Goal: Navigation & Orientation: Find specific page/section

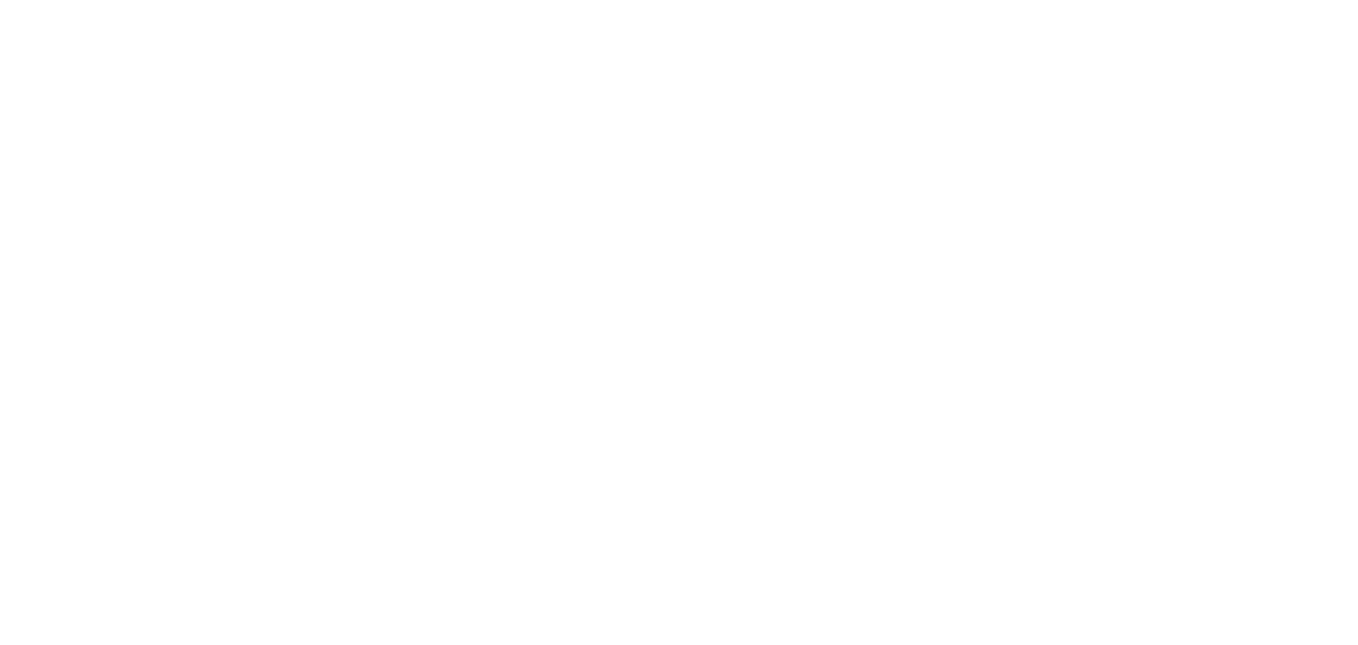
select select "*"
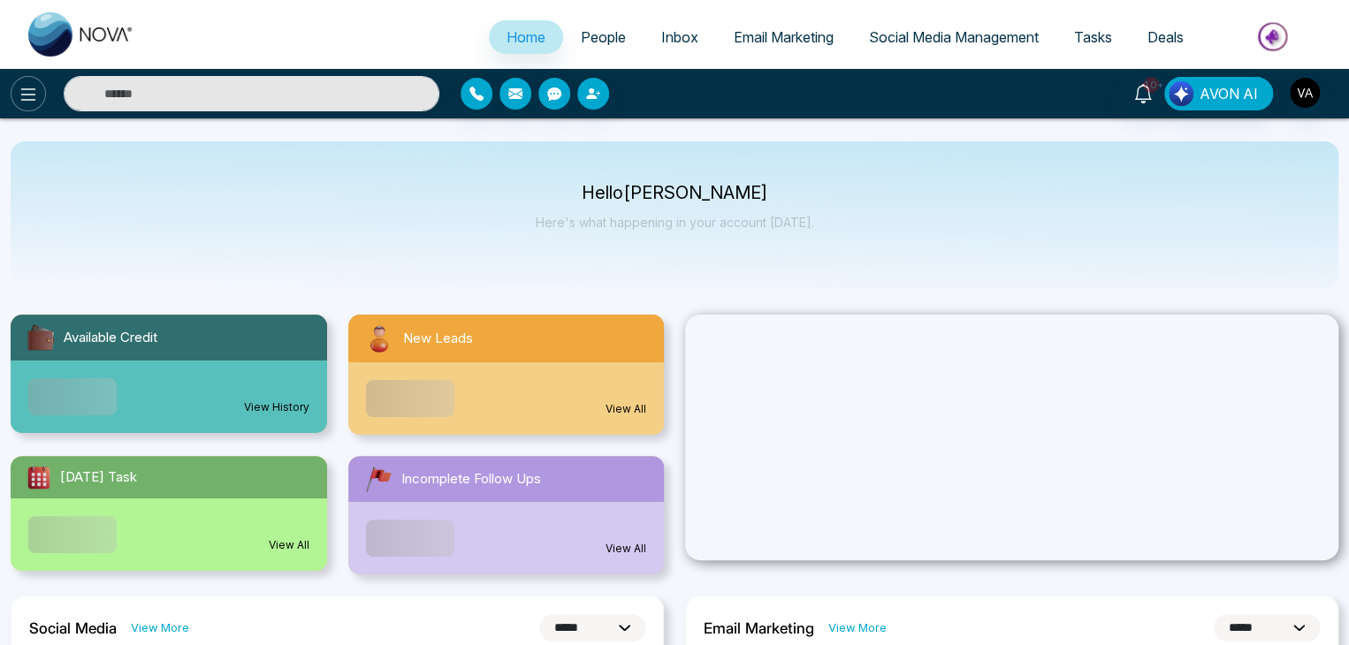
click at [20, 89] on body "**********" at bounding box center [674, 322] width 1349 height 645
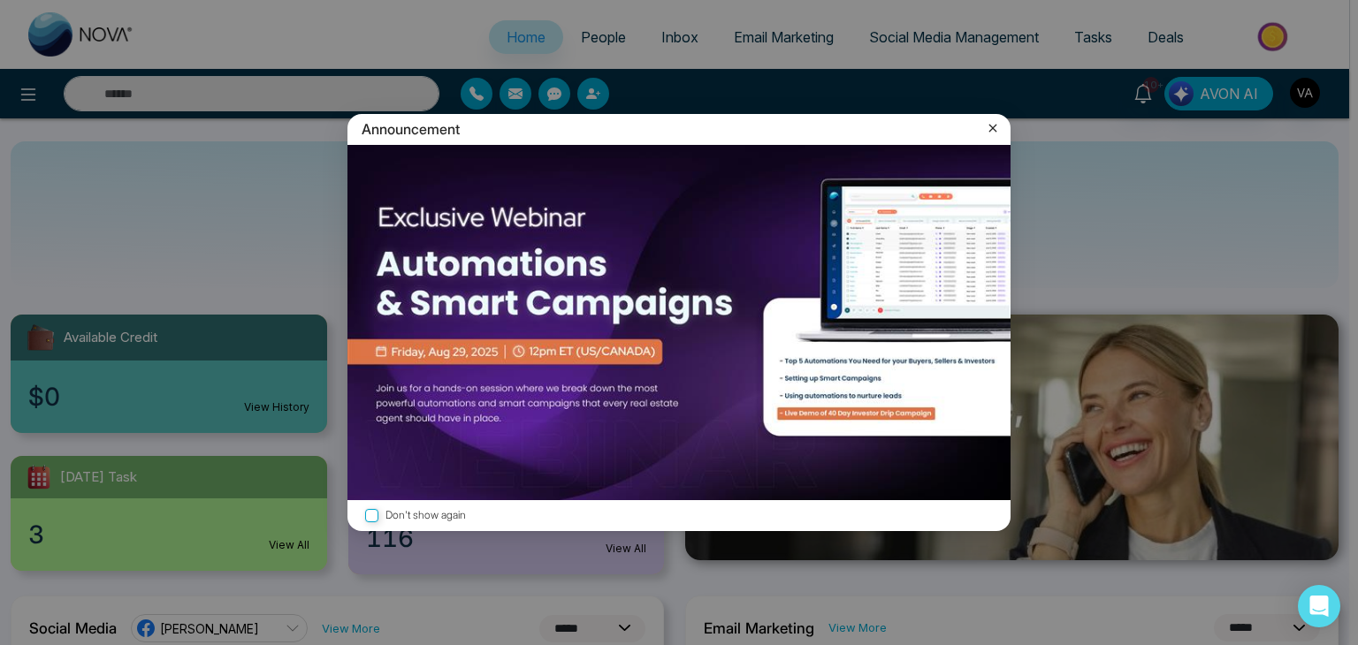
click at [990, 130] on icon at bounding box center [993, 129] width 8 height 8
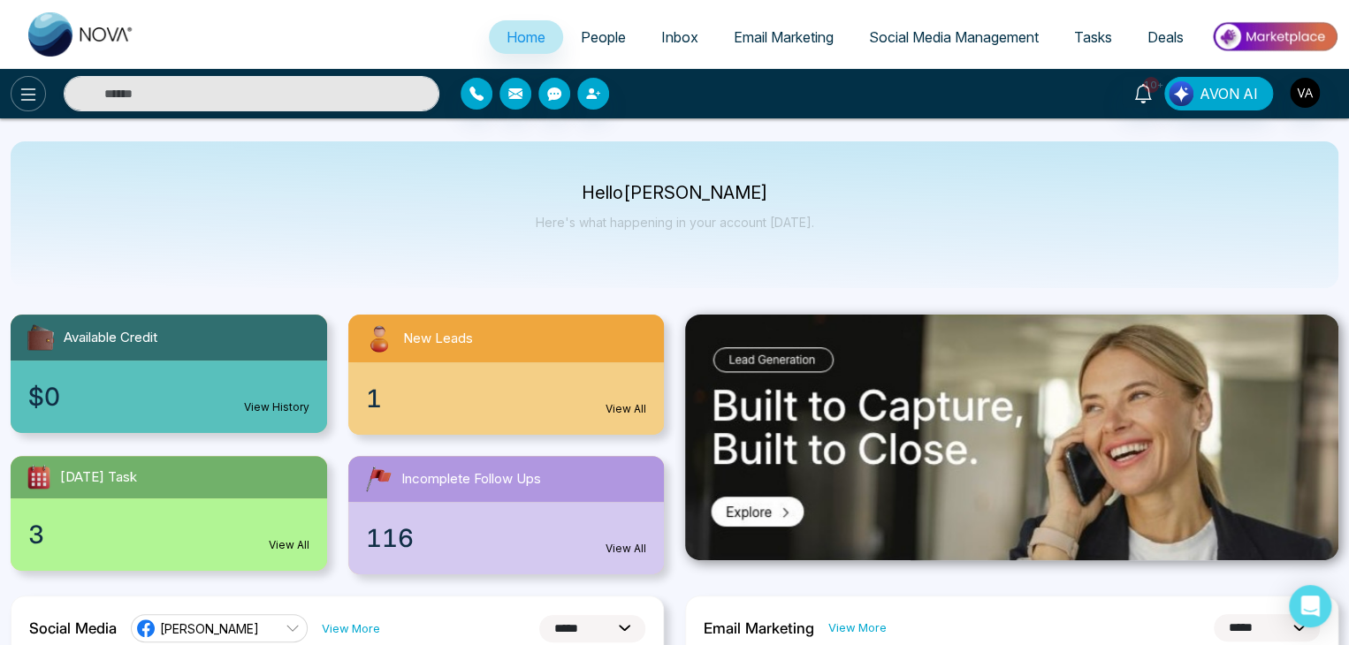
click at [24, 82] on button at bounding box center [28, 93] width 35 height 35
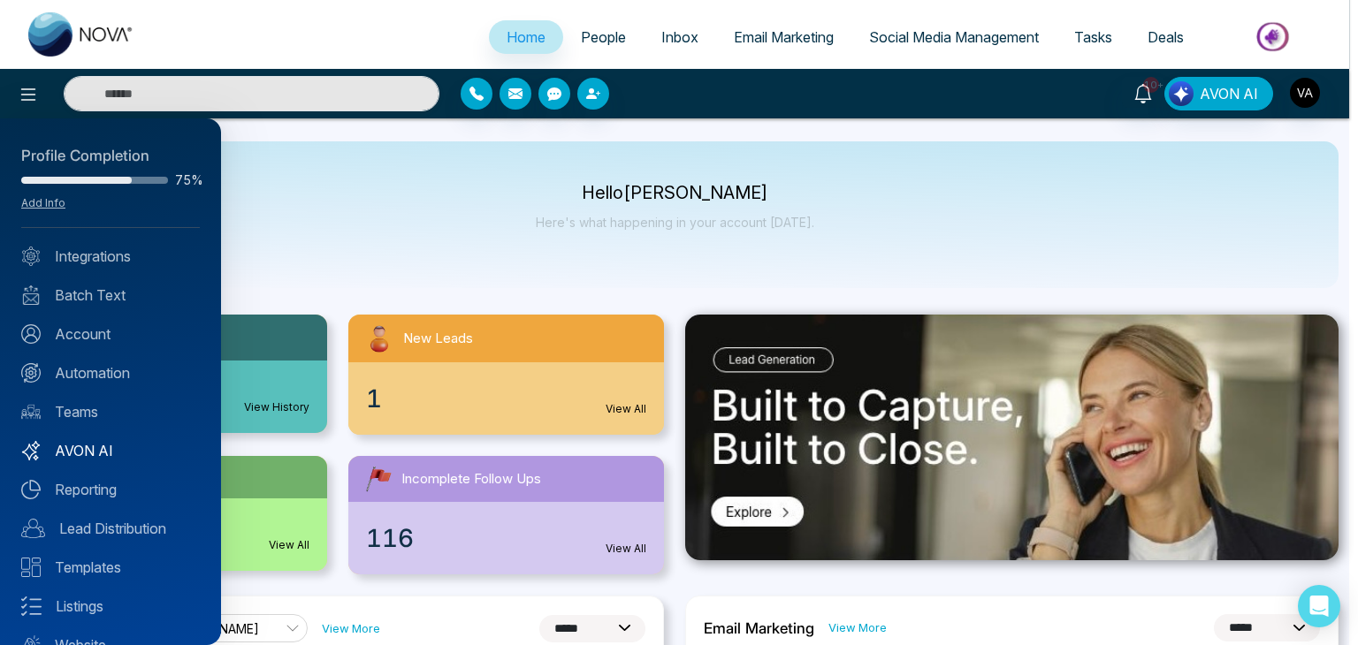
click at [104, 449] on link "AVON AI" at bounding box center [110, 450] width 179 height 21
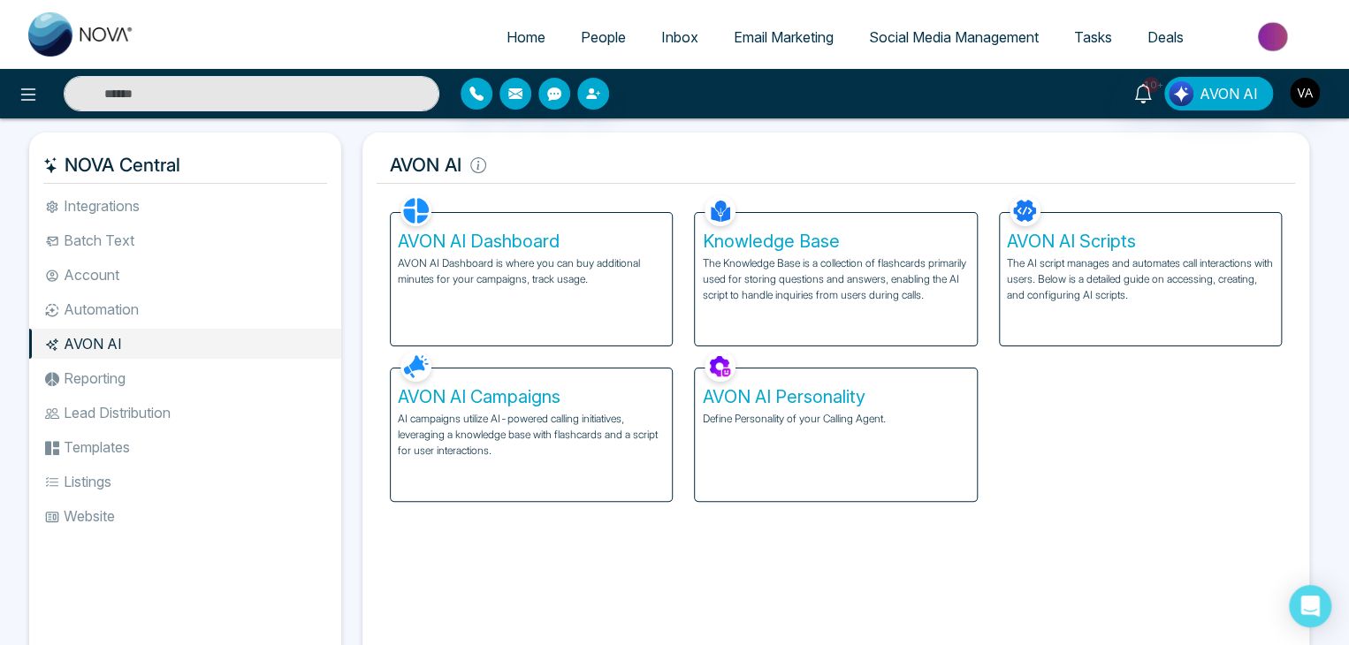
click at [564, 243] on h5 "AVON AI Dashboard" at bounding box center [531, 241] width 267 height 21
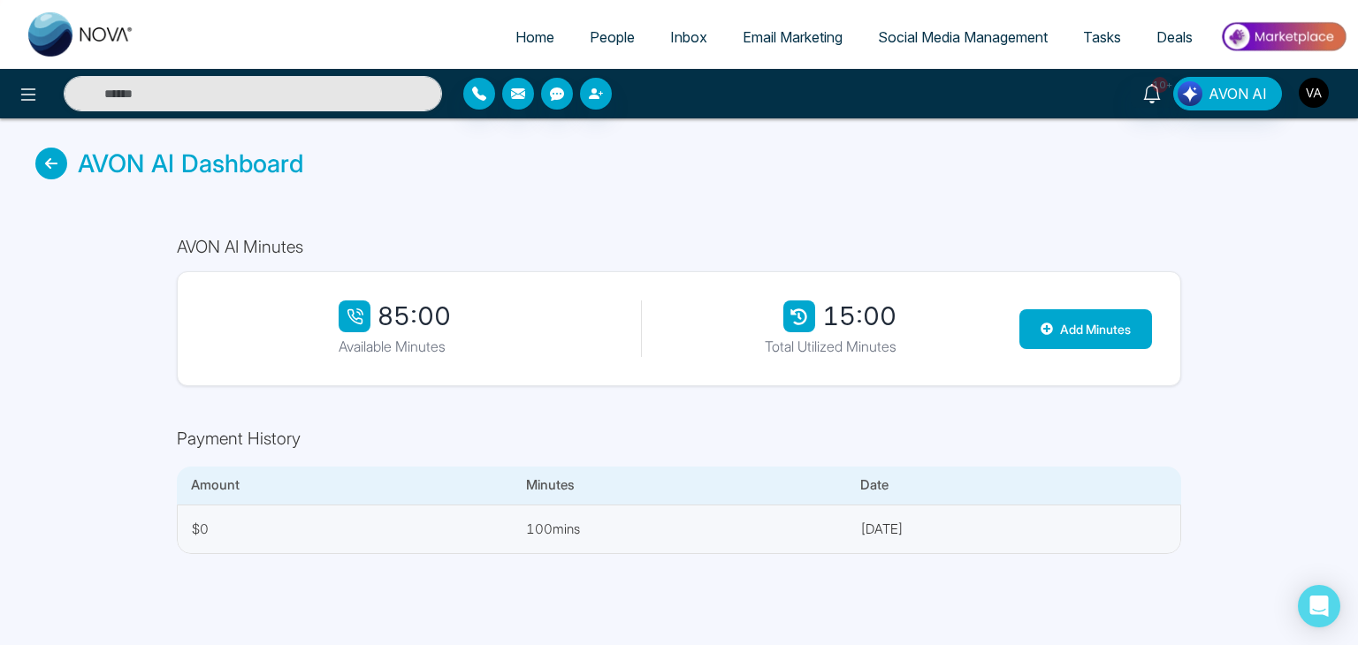
click at [1306, 88] on img "button" at bounding box center [1313, 93] width 30 height 30
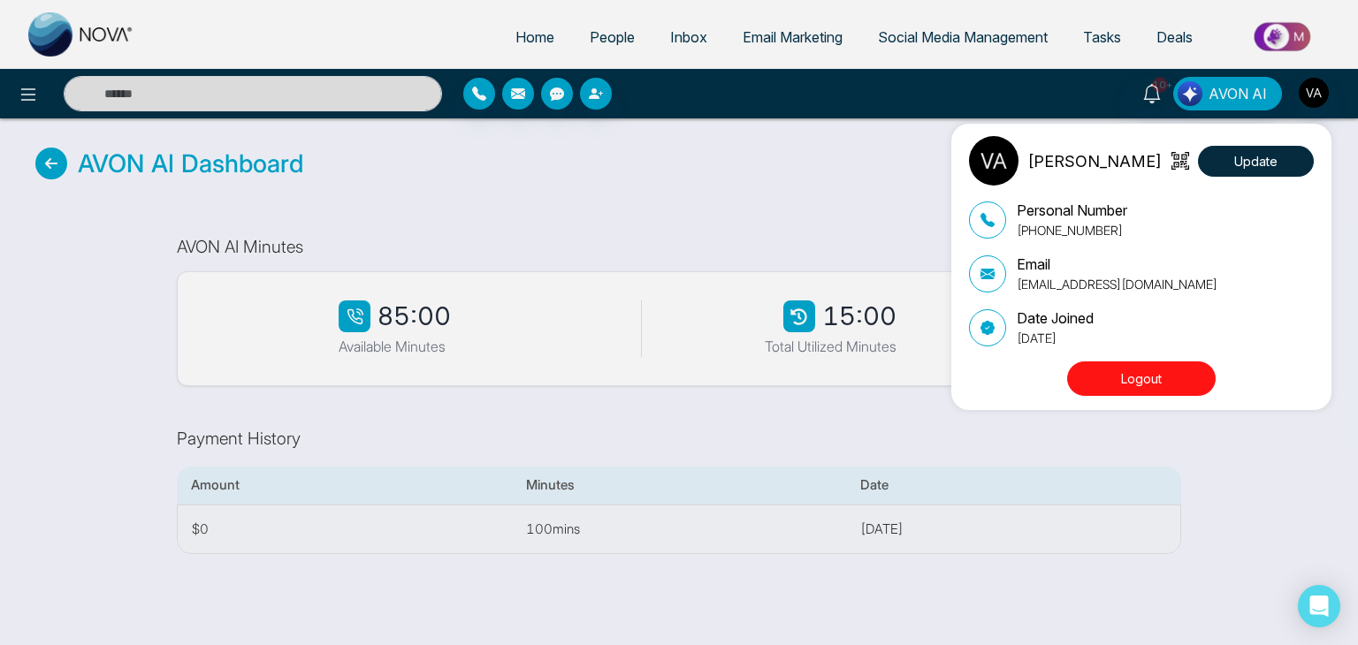
click at [780, 216] on div "Vijay Admin Update Personal Number [PHONE_NUMBER] Email [EMAIL_ADDRESS][DOMAIN_…" at bounding box center [679, 322] width 1358 height 645
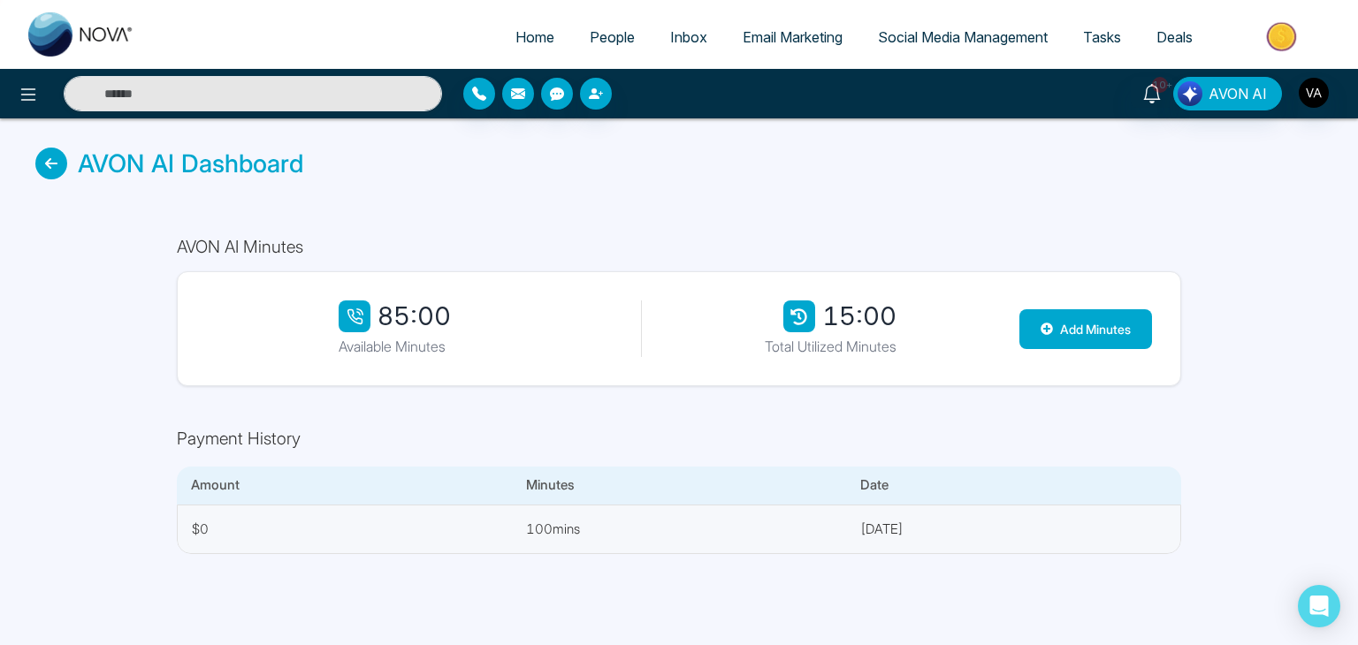
click at [605, 26] on link "People" at bounding box center [612, 37] width 80 height 34
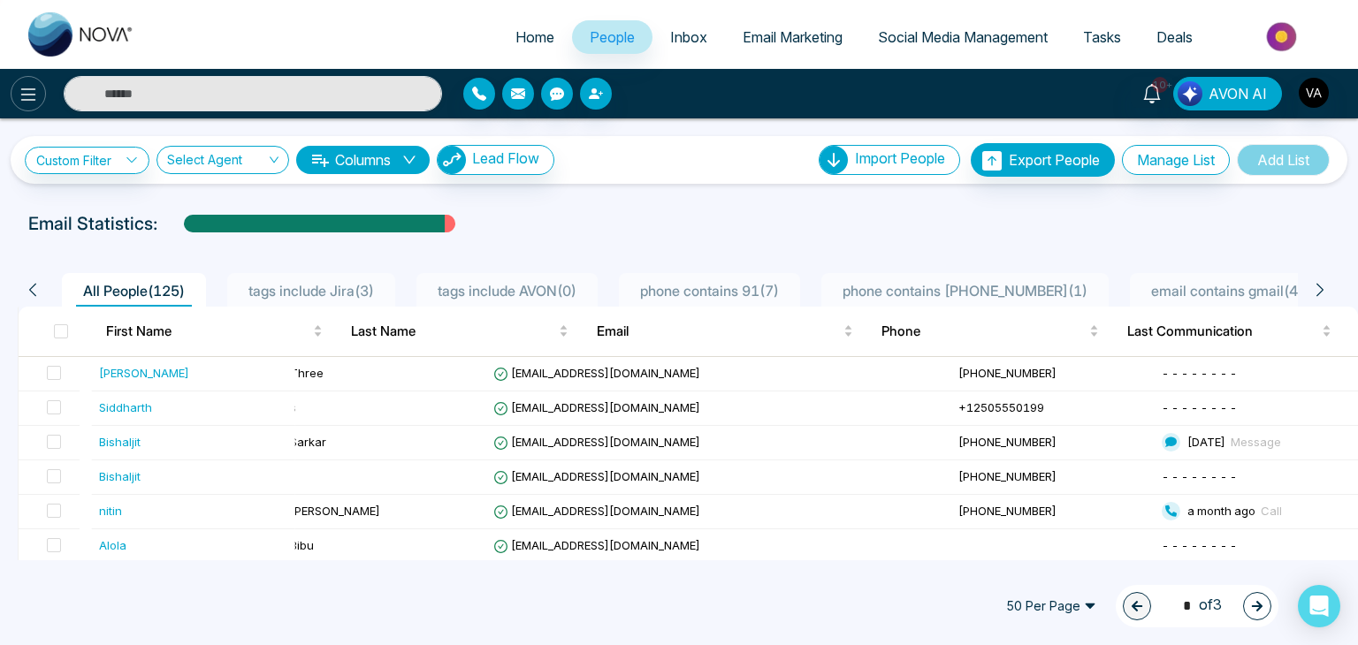
click at [34, 79] on button at bounding box center [28, 93] width 35 height 35
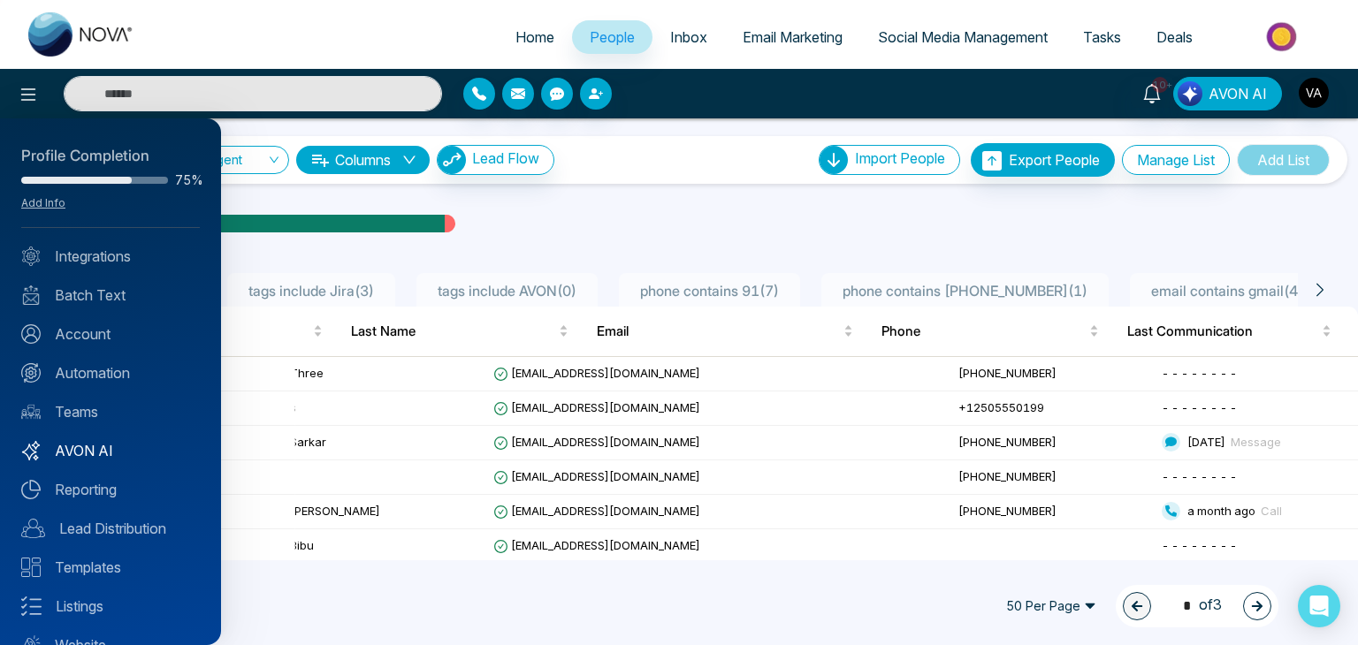
click at [132, 456] on link "AVON AI" at bounding box center [110, 450] width 179 height 21
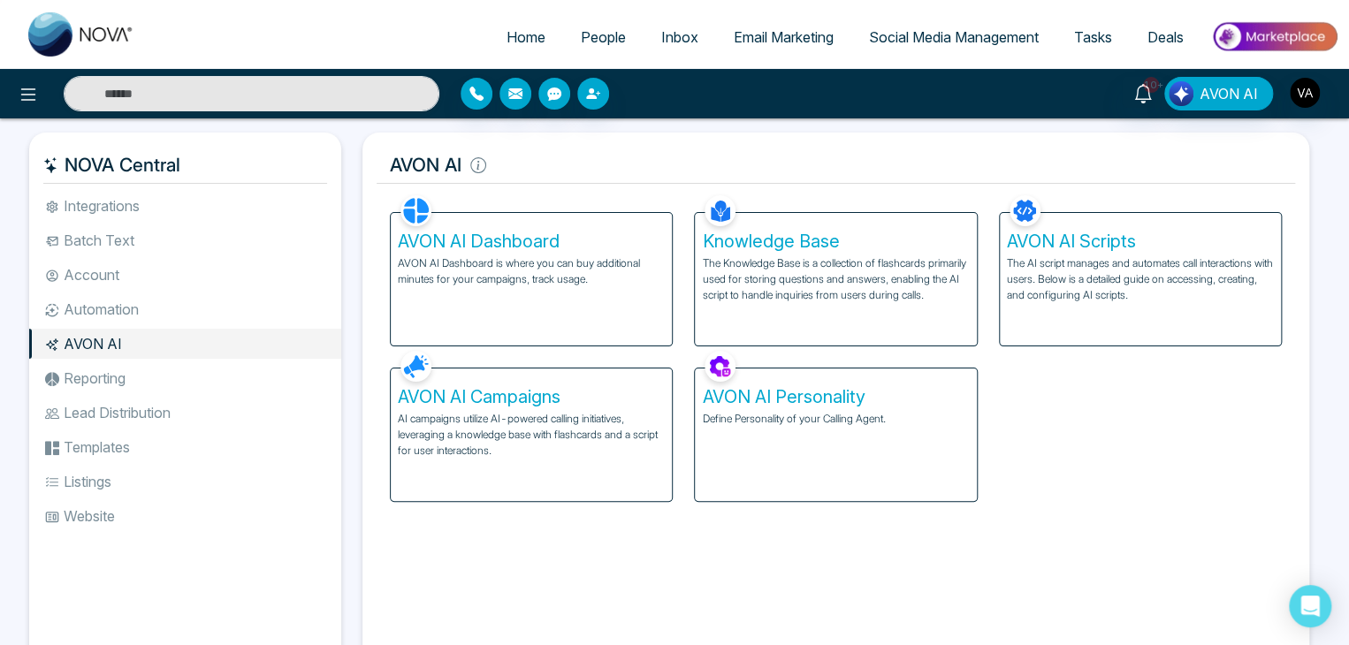
click at [871, 278] on p "The Knowledge Base is a collection of flashcards primarily used for storing que…" at bounding box center [835, 279] width 267 height 48
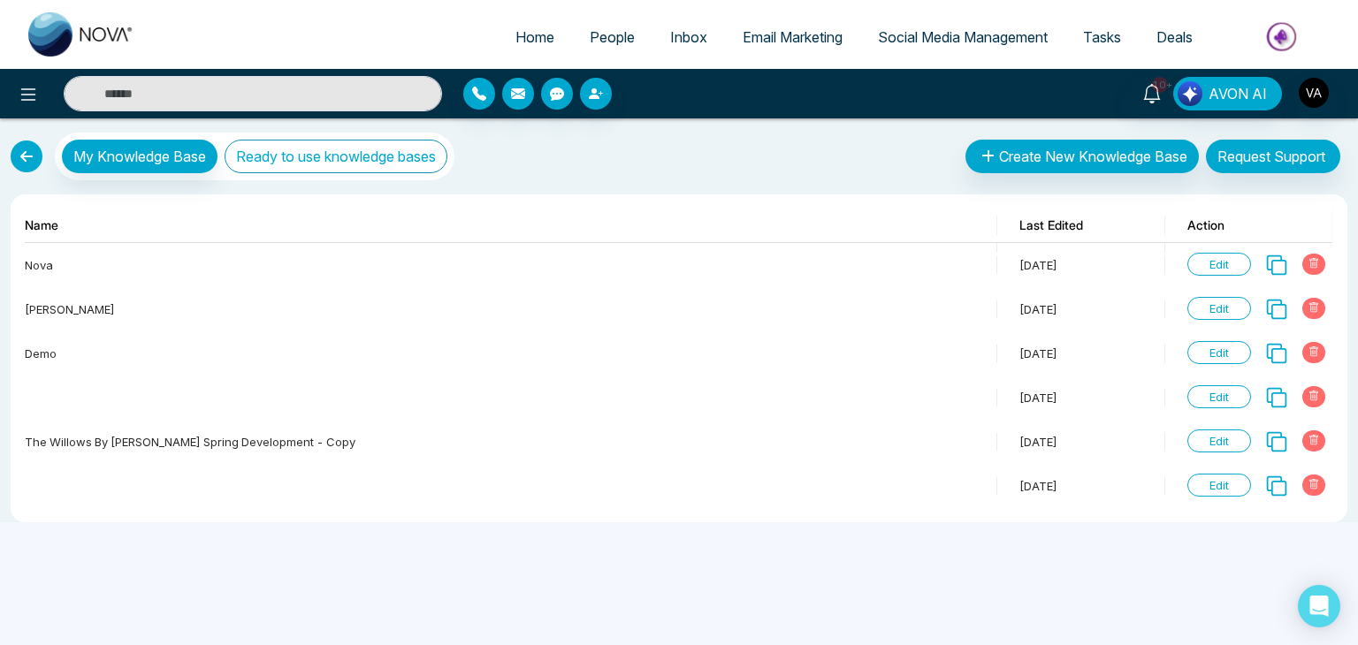
click at [378, 140] on button "Ready to use knowledge bases" at bounding box center [335, 157] width 223 height 34
